Goal: Information Seeking & Learning: Learn about a topic

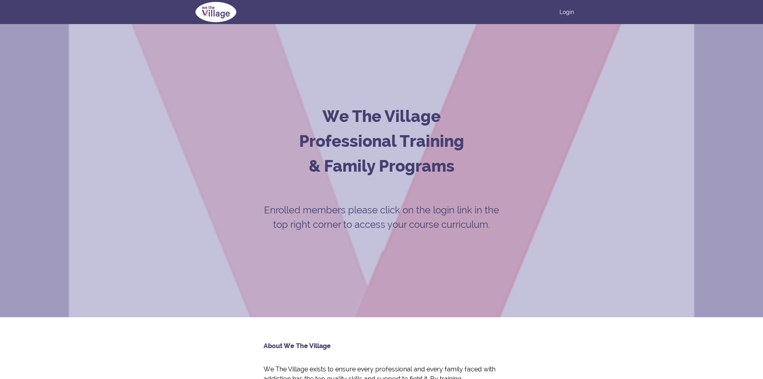
click at [571, 4] on div "Login" at bounding box center [381, 12] width 385 height 24
click at [566, 8] on link "Login" at bounding box center [567, 12] width 14 height 8
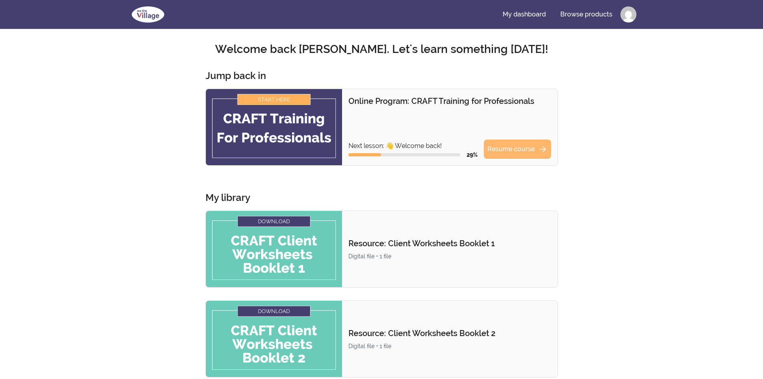
click at [515, 151] on link "Resume course arrow_forward" at bounding box center [517, 148] width 67 height 19
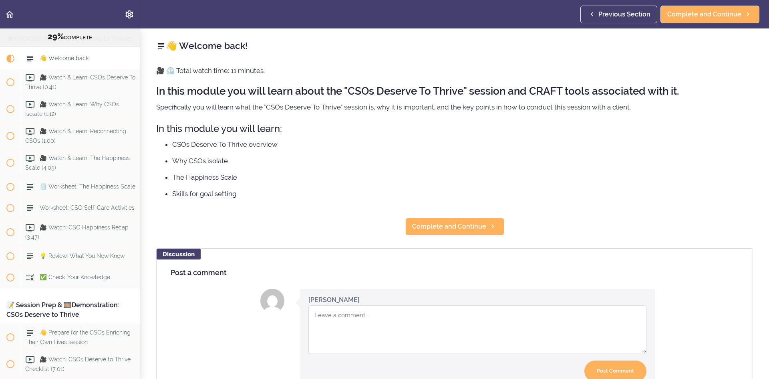
scroll to position [1757, 0]
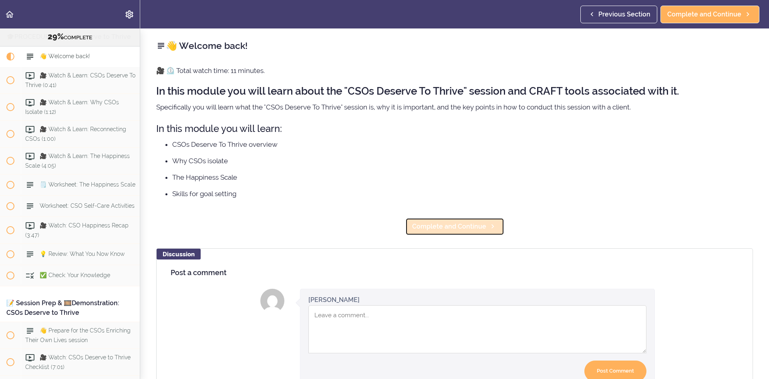
click at [467, 222] on span "Complete and Continue" at bounding box center [449, 227] width 74 height 10
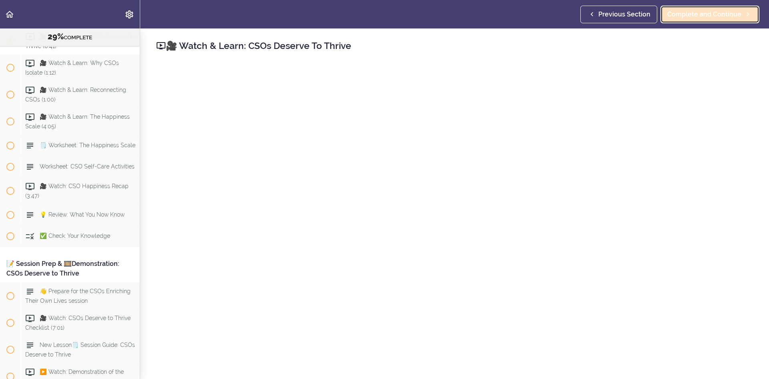
click at [709, 20] on link "Complete and Continue" at bounding box center [710, 15] width 99 height 18
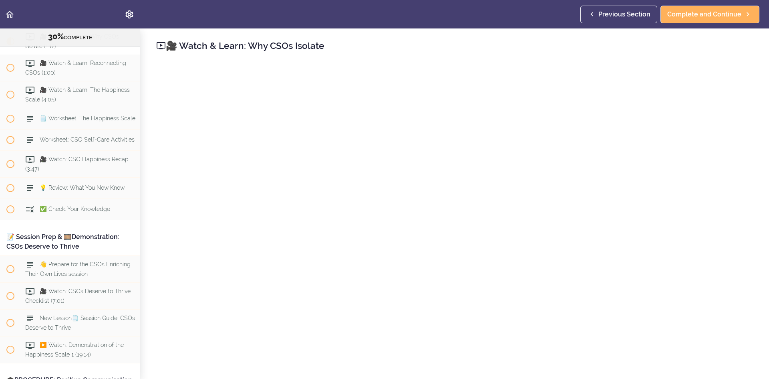
scroll to position [40, 0]
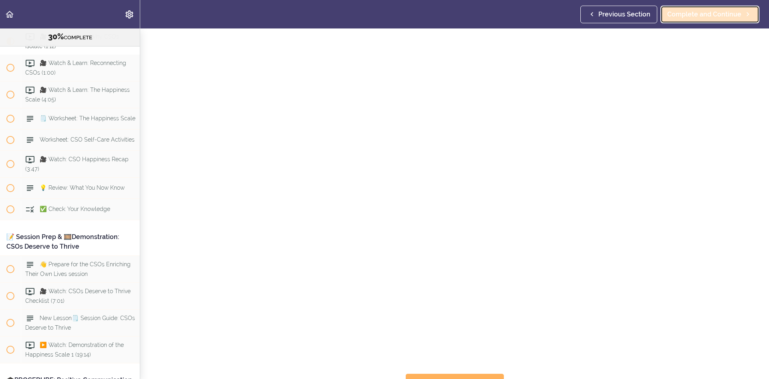
click at [701, 12] on span "Complete and Continue" at bounding box center [704, 15] width 74 height 10
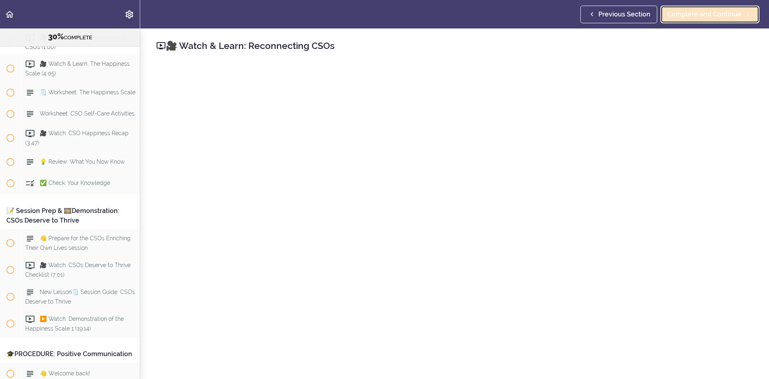
scroll to position [1850, 0]
click at [678, 16] on span "Complete and Continue" at bounding box center [704, 15] width 74 height 10
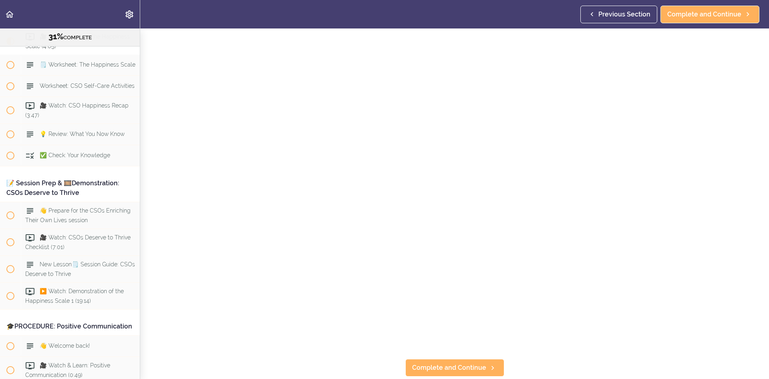
scroll to position [40, 0]
click at [732, 12] on span "Complete and Continue" at bounding box center [704, 15] width 74 height 10
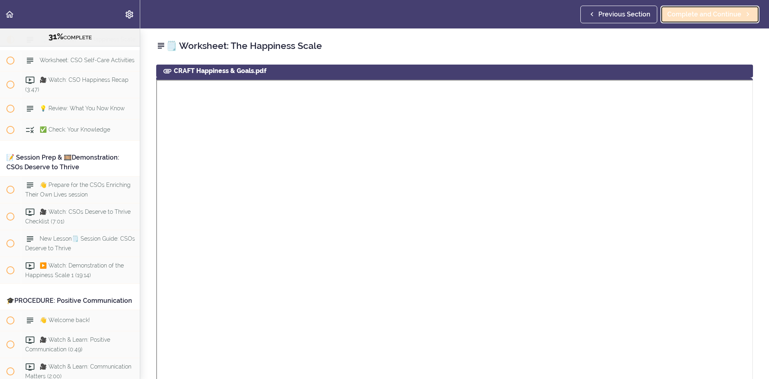
scroll to position [1904, 0]
click at [693, 17] on span "Complete and Continue" at bounding box center [704, 15] width 74 height 10
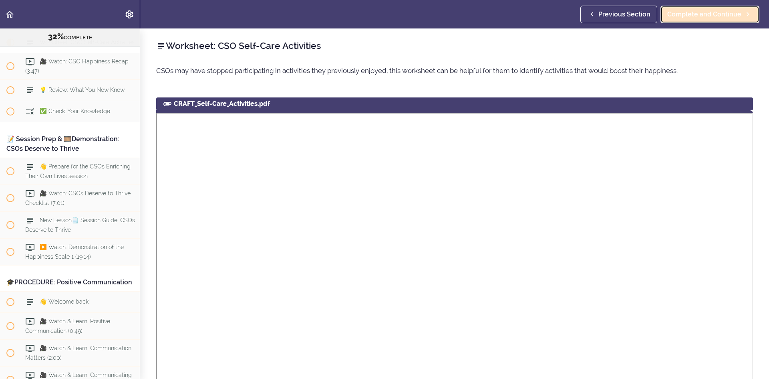
scroll to position [1931, 0]
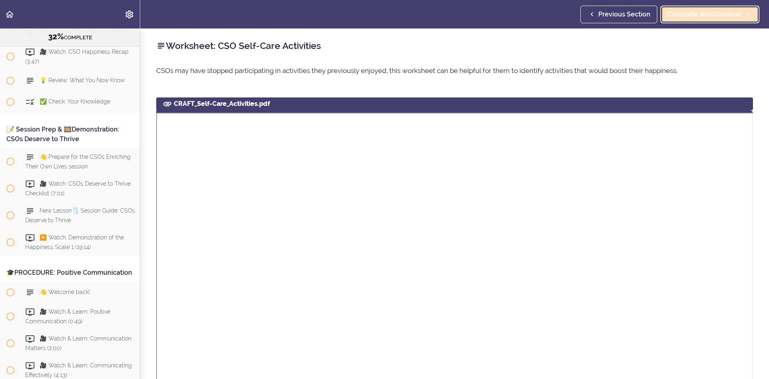
click at [697, 18] on span "Complete and Continue" at bounding box center [704, 15] width 74 height 10
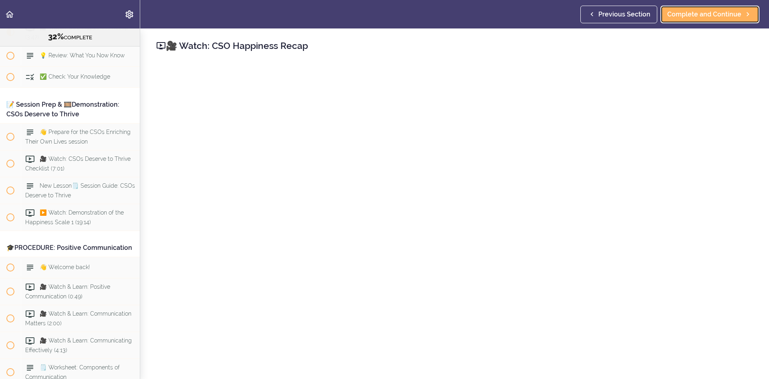
scroll to position [1957, 0]
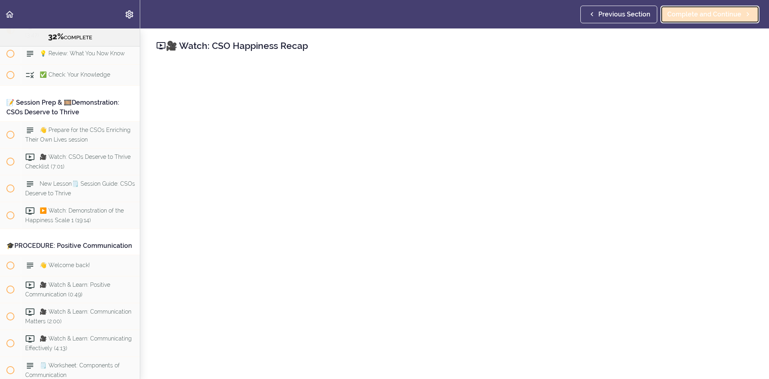
click at [678, 13] on span "Complete and Continue" at bounding box center [704, 15] width 74 height 10
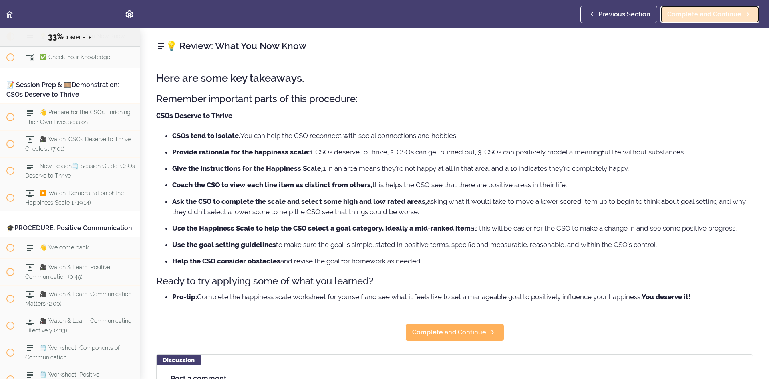
scroll to position [1984, 0]
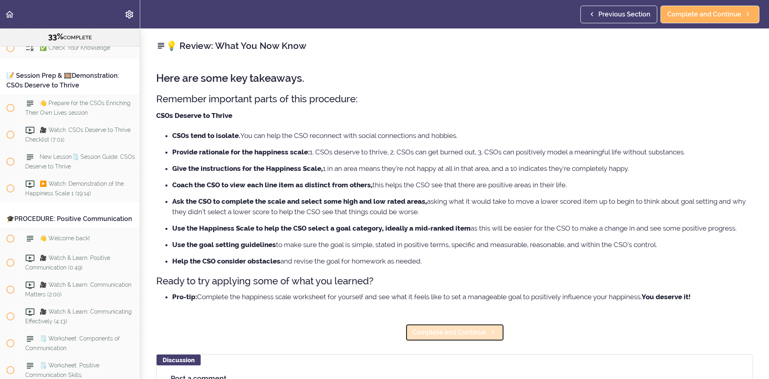
click at [468, 332] on span "Complete and Continue" at bounding box center [449, 332] width 74 height 10
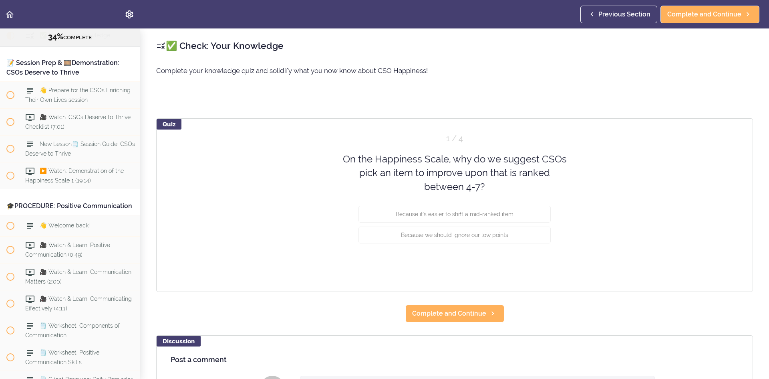
scroll to position [2005, 0]
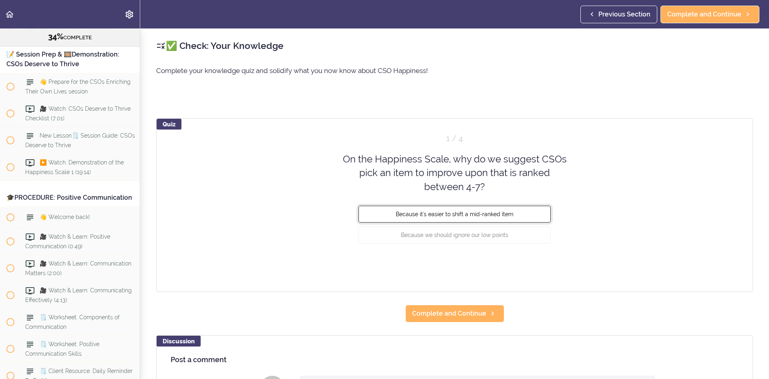
click at [515, 216] on button "Because it's easier to shift a mid-ranked item" at bounding box center [455, 214] width 192 height 17
click at [529, 261] on button "Check" at bounding box center [535, 264] width 32 height 11
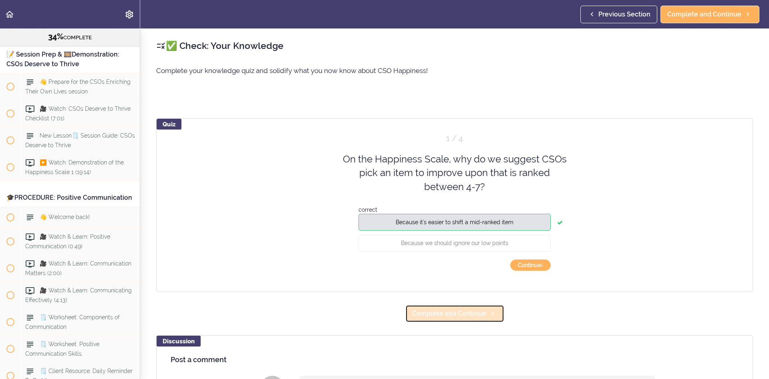
click at [464, 316] on span "Complete and Continue" at bounding box center [449, 313] width 74 height 10
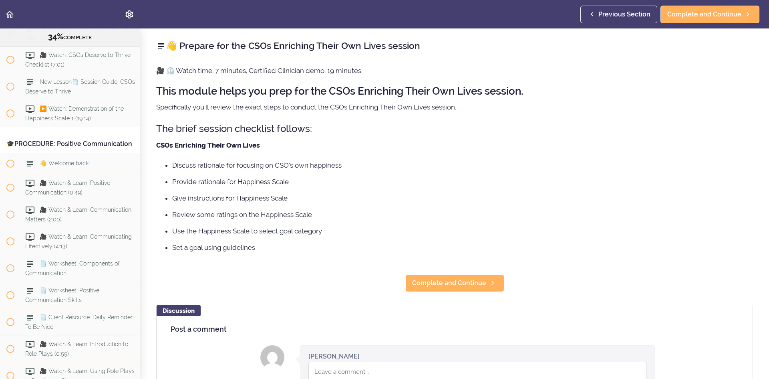
scroll to position [2062, 0]
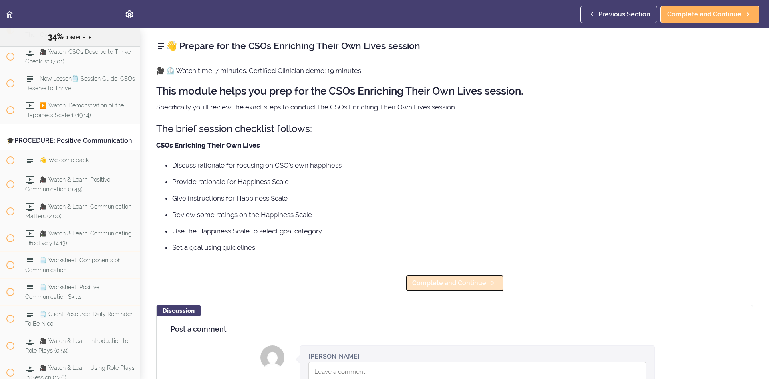
click at [465, 280] on span "Complete and Continue" at bounding box center [449, 283] width 74 height 10
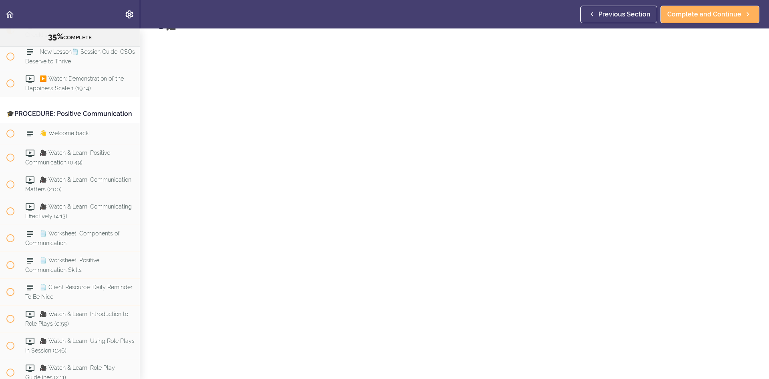
scroll to position [40, 0]
click at [714, 10] on span "Complete and Continue" at bounding box center [704, 15] width 74 height 10
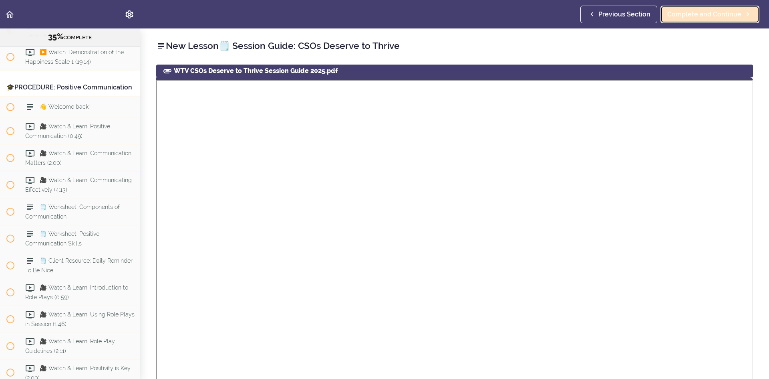
scroll to position [2116, 0]
click at [739, 11] on span "Complete and Continue" at bounding box center [704, 15] width 74 height 10
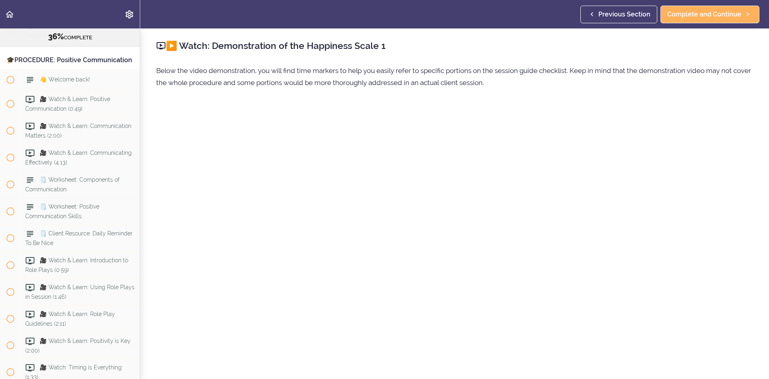
scroll to position [40, 0]
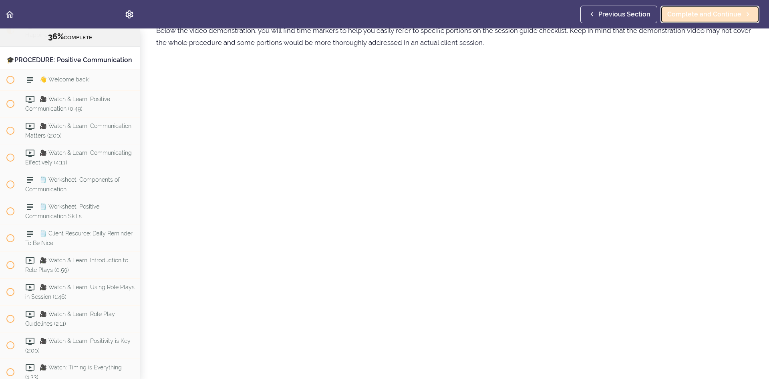
click at [725, 11] on span "Complete and Continue" at bounding box center [704, 15] width 74 height 10
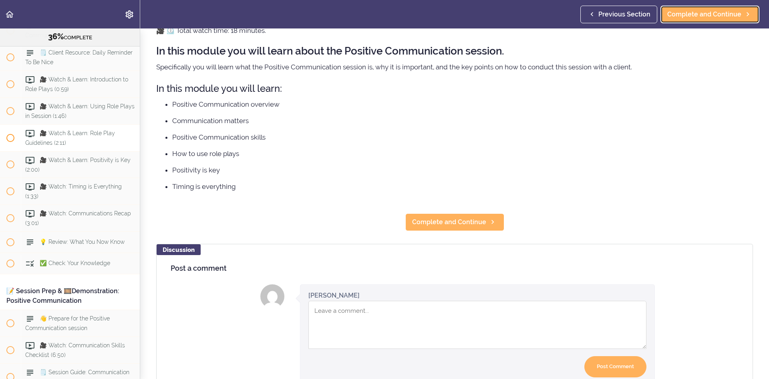
scroll to position [2326, 0]
